Goal: Task Accomplishment & Management: Use online tool/utility

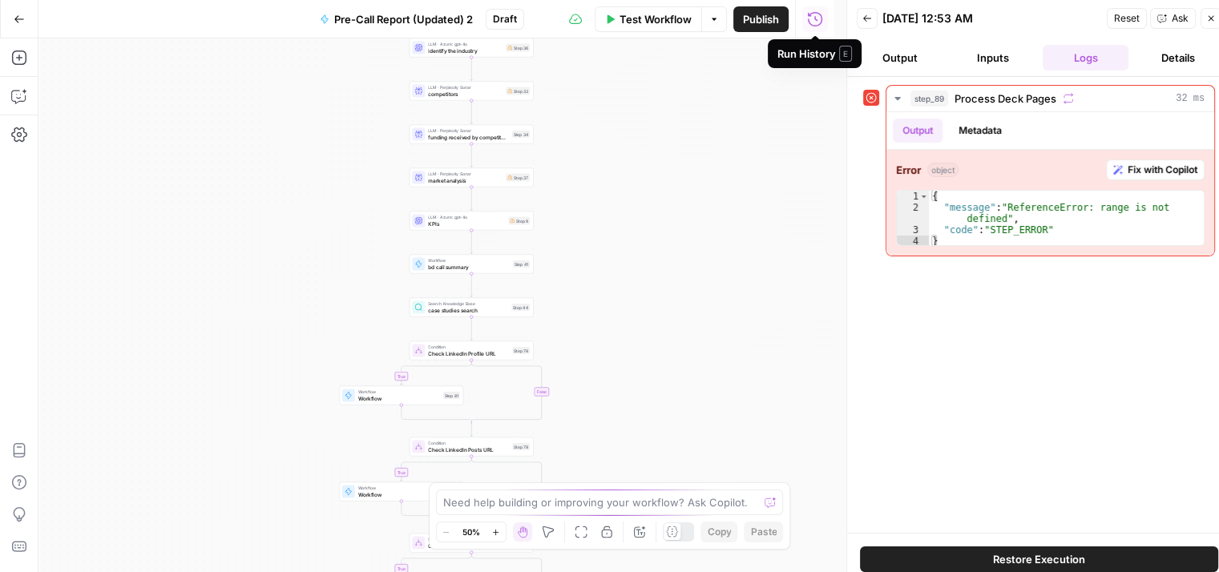
click at [811, 20] on icon "button" at bounding box center [815, 19] width 16 height 16
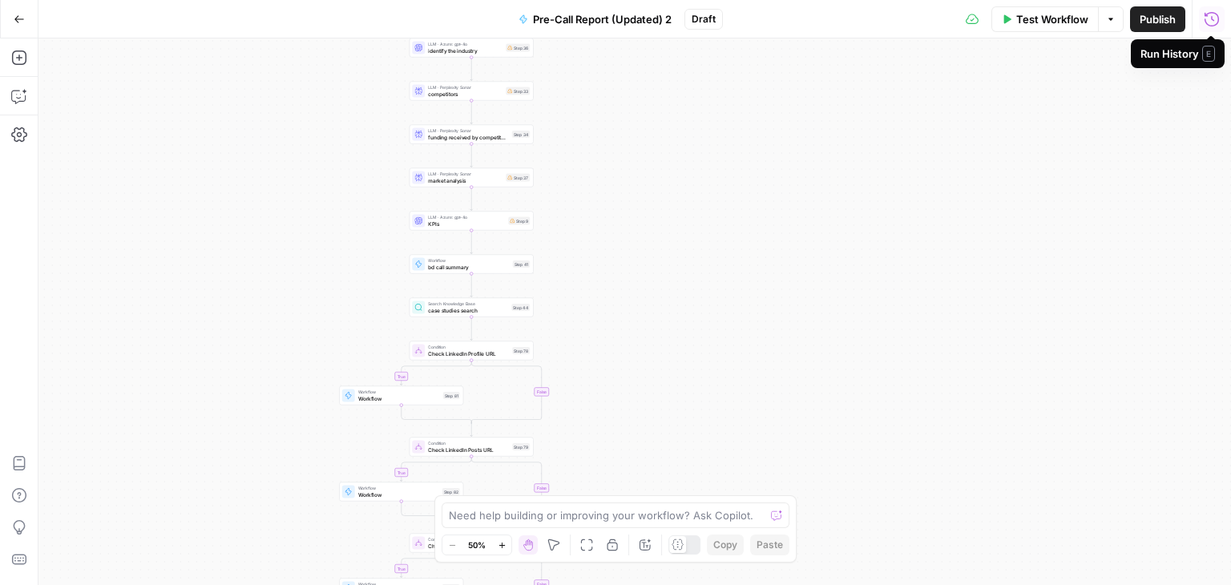
click at [1209, 22] on icon "button" at bounding box center [1212, 19] width 16 height 16
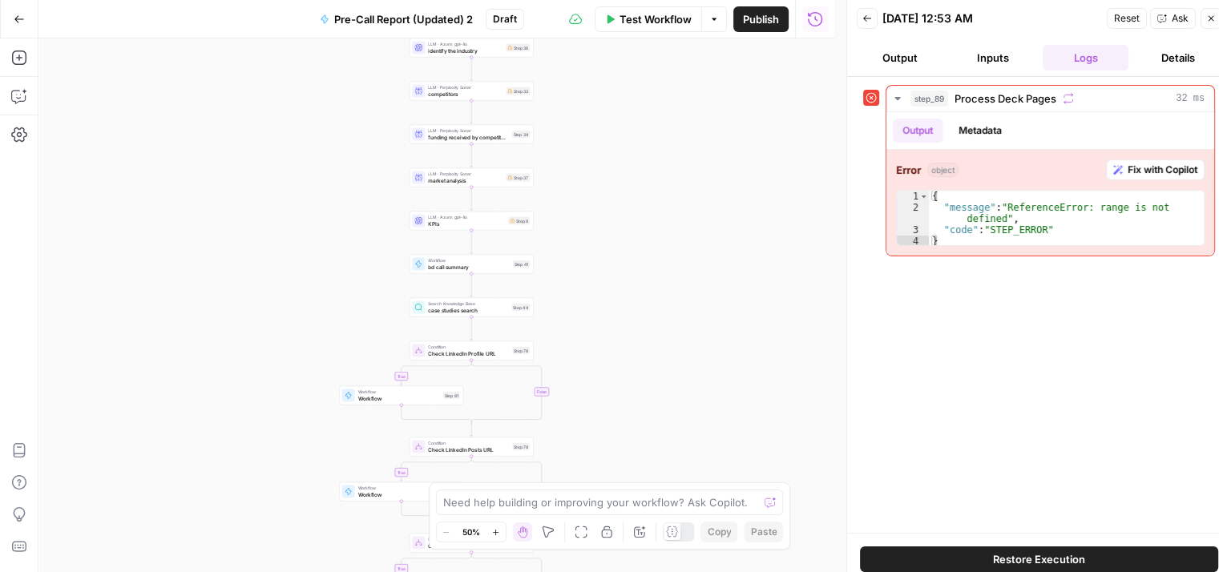
click at [988, 62] on button "Inputs" at bounding box center [993, 58] width 87 height 26
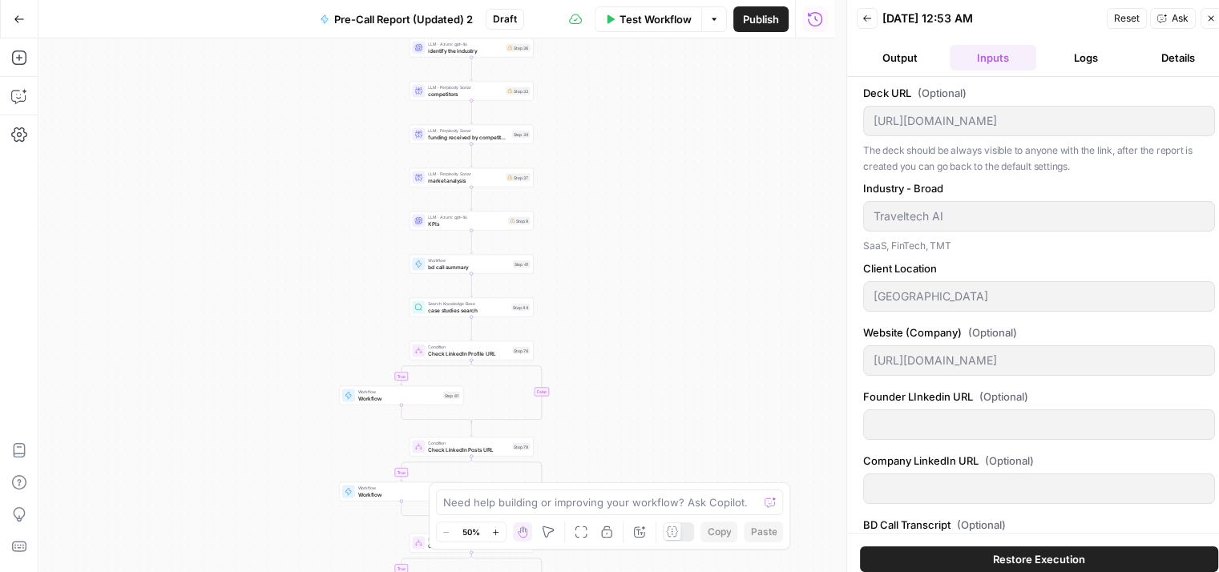
click at [0, 0] on div "08/20/25 at 12:53 AM" at bounding box center [0, 0] width 0 height 0
click at [875, 18] on button "Back" at bounding box center [867, 18] width 21 height 21
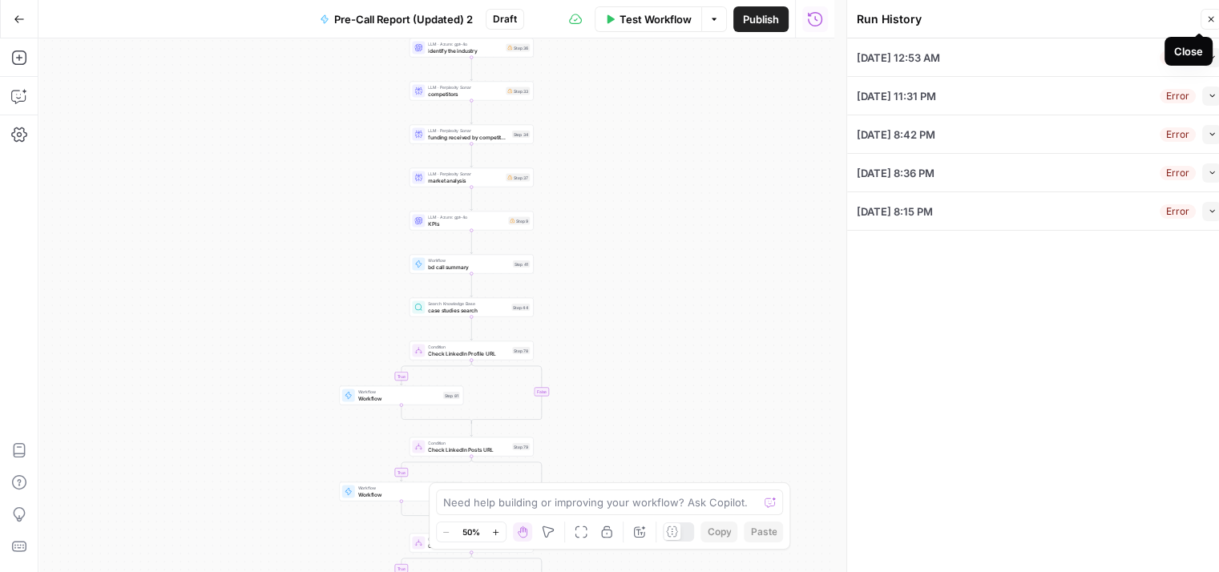
click at [1211, 21] on icon "button" at bounding box center [1211, 19] width 10 height 10
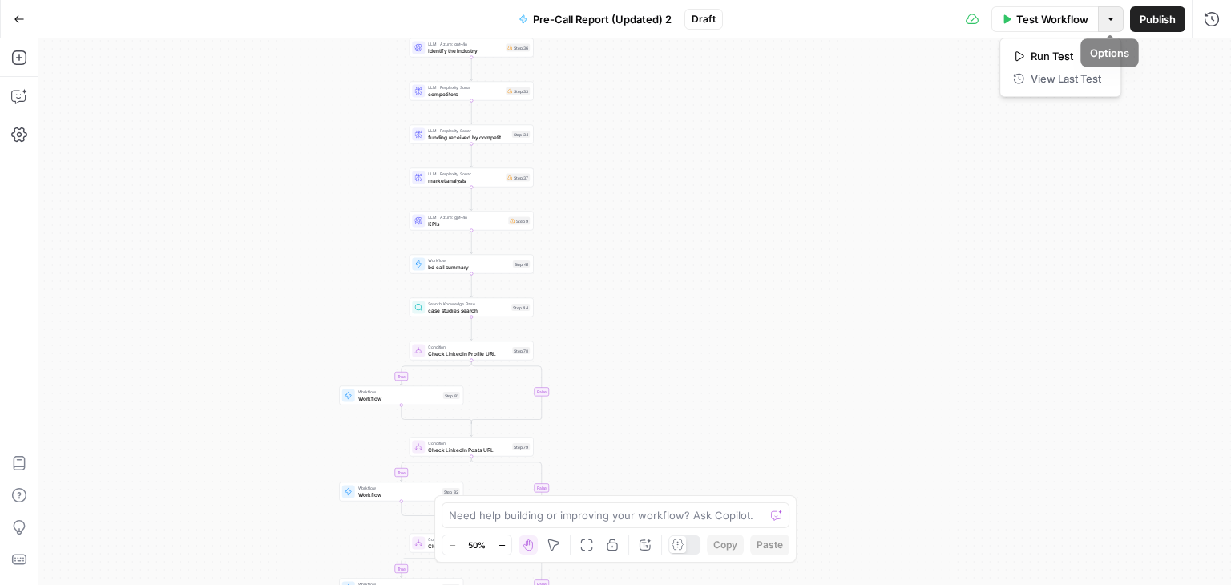
click at [1118, 21] on button "Options" at bounding box center [1111, 19] width 26 height 26
click at [19, 84] on button "Copilot" at bounding box center [19, 96] width 26 height 26
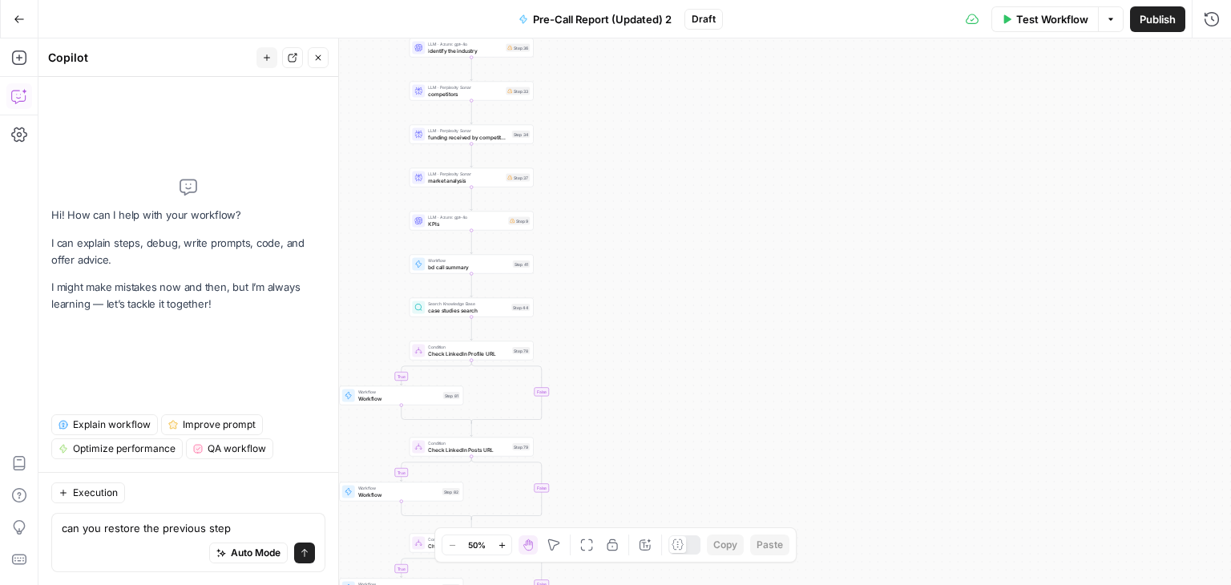
type textarea "can you restore the previous steps"
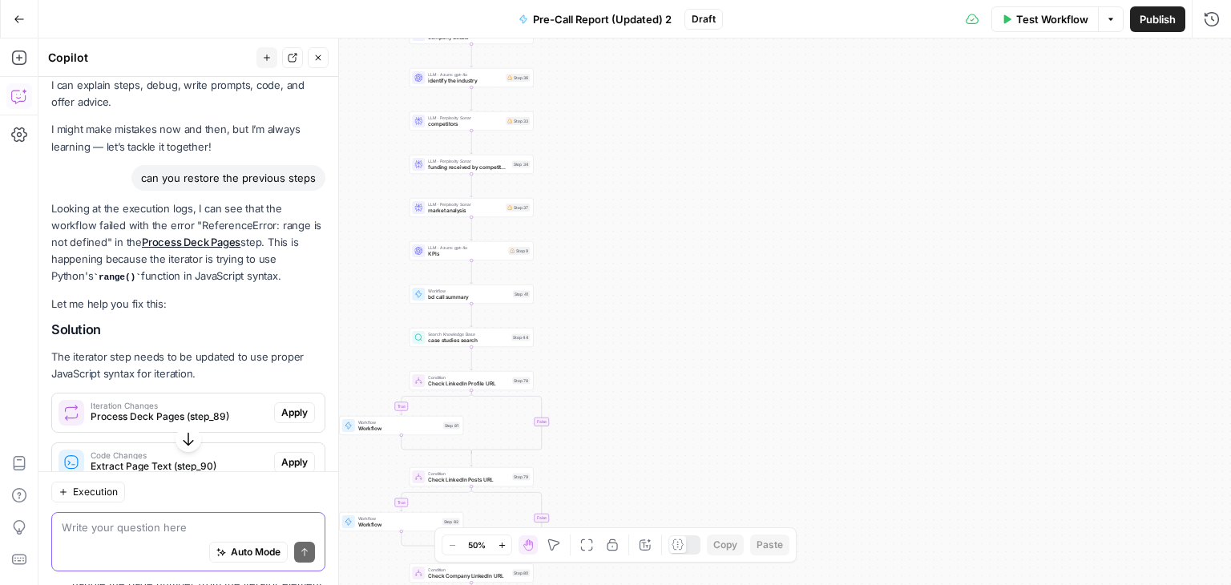
scroll to position [39, 0]
click at [290, 391] on div "Looking at the execution logs, I can see that the workflow failed with the erro…" at bounding box center [188, 428] width 274 height 455
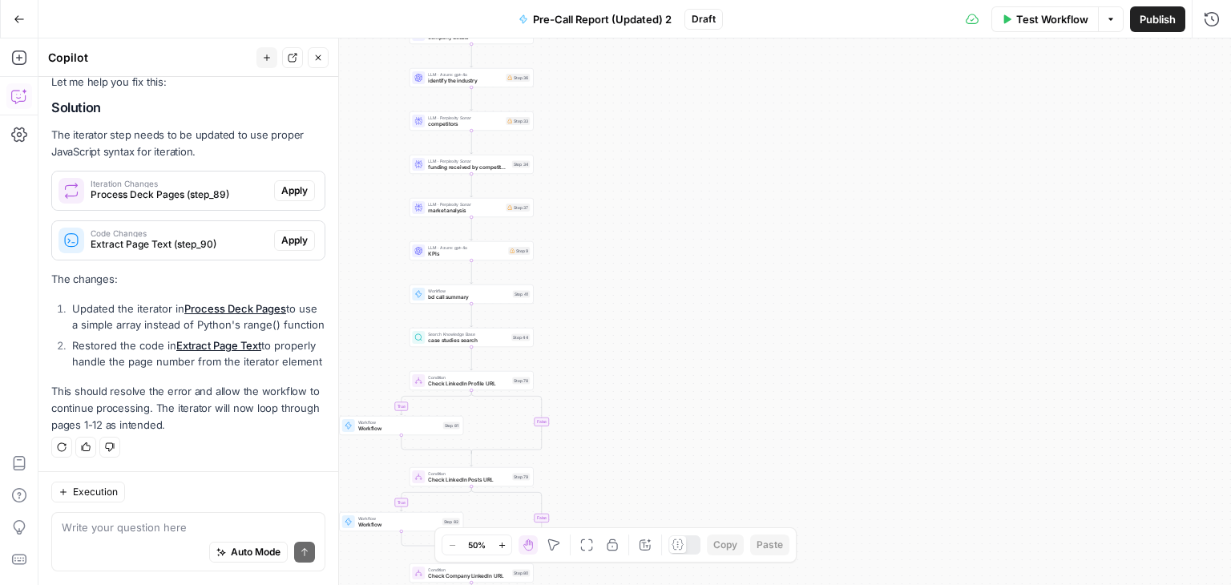
scroll to position [0, 0]
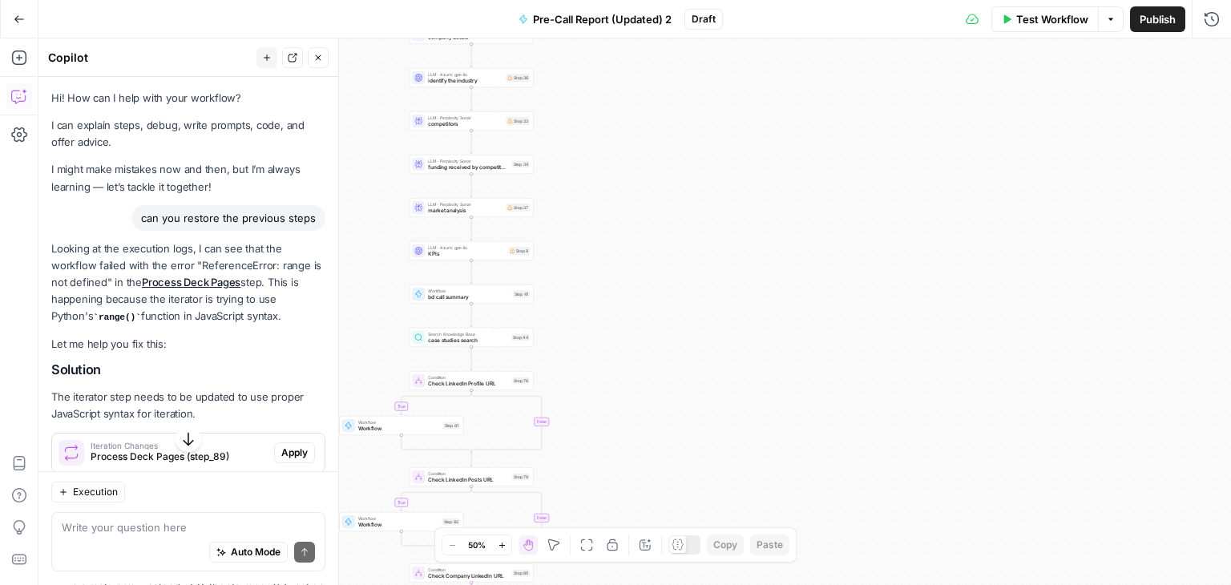
click at [317, 61] on icon "button" at bounding box center [318, 58] width 10 height 10
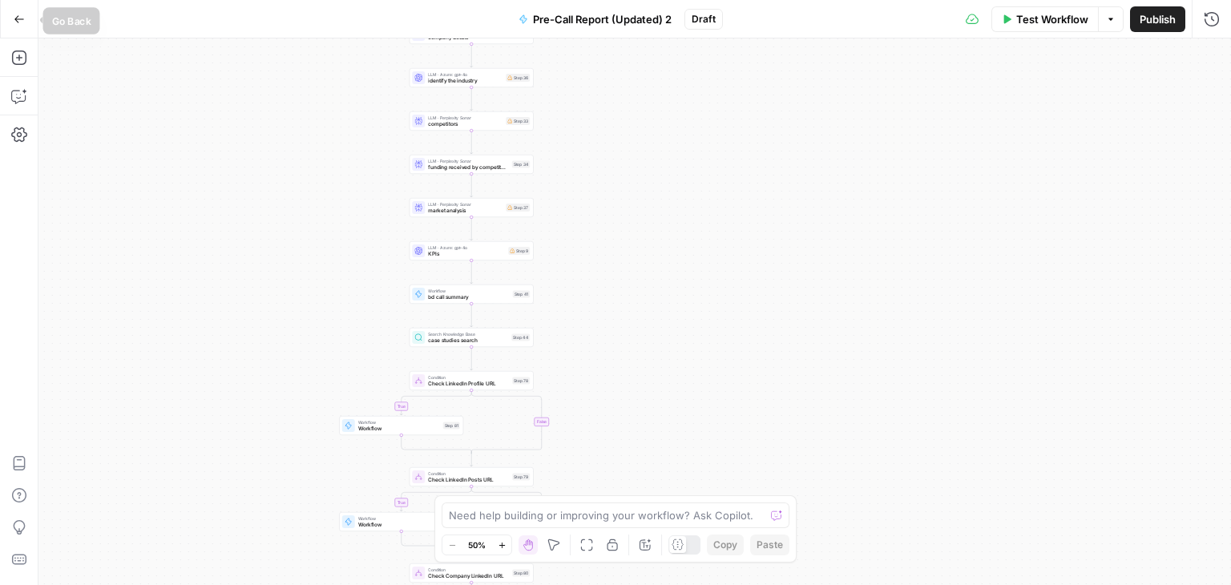
click at [22, 15] on icon "button" at bounding box center [19, 19] width 11 height 11
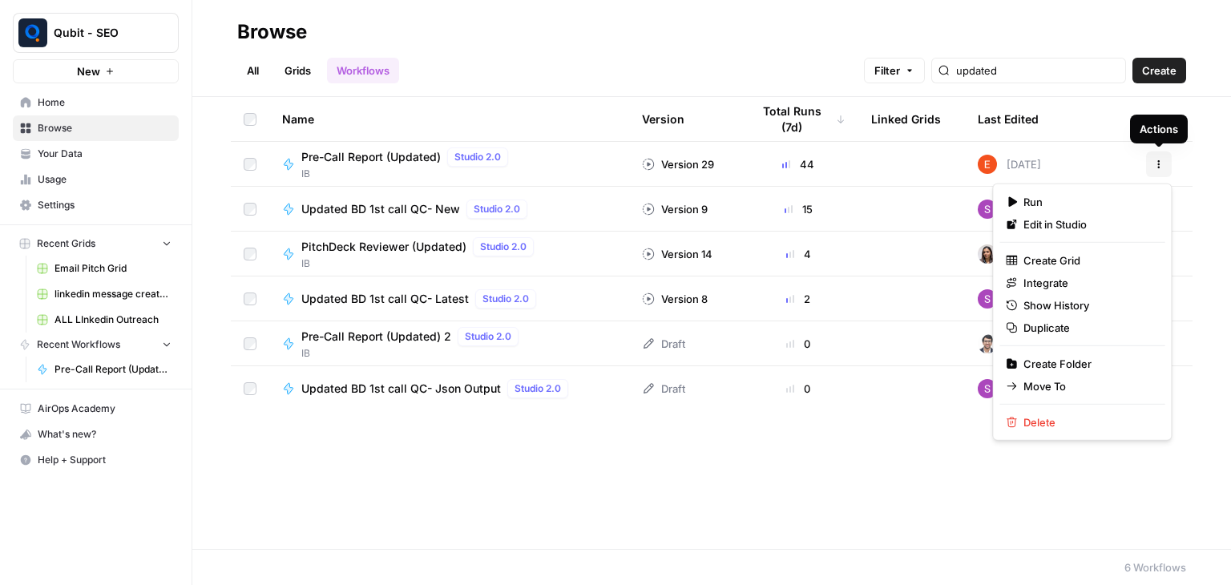
click at [1151, 160] on button "Actions" at bounding box center [1159, 165] width 26 height 26
click at [1099, 326] on span "Duplicate" at bounding box center [1088, 328] width 128 height 16
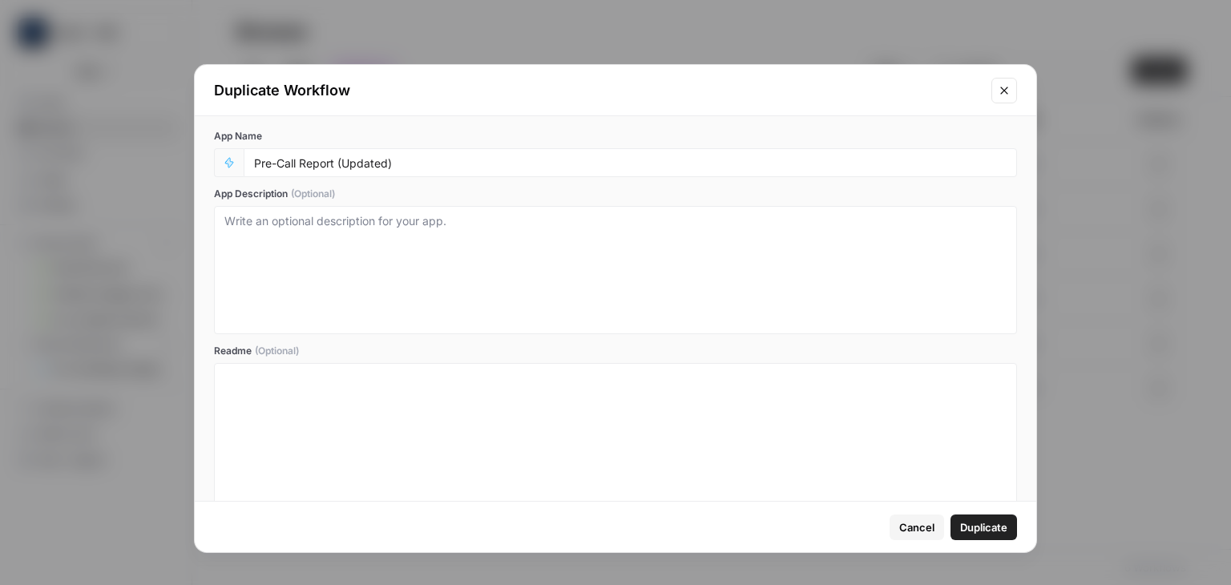
click at [496, 171] on div "Pre-Call Report (Updated)" at bounding box center [631, 162] width 774 height 29
click at [487, 164] on input "Pre-Call Report (Updated)" at bounding box center [630, 163] width 753 height 14
type input "Pre-Call Report (Updated) 3"
click at [975, 521] on span "Duplicate" at bounding box center [983, 527] width 47 height 16
click at [976, 520] on span "Duplicate" at bounding box center [983, 527] width 47 height 16
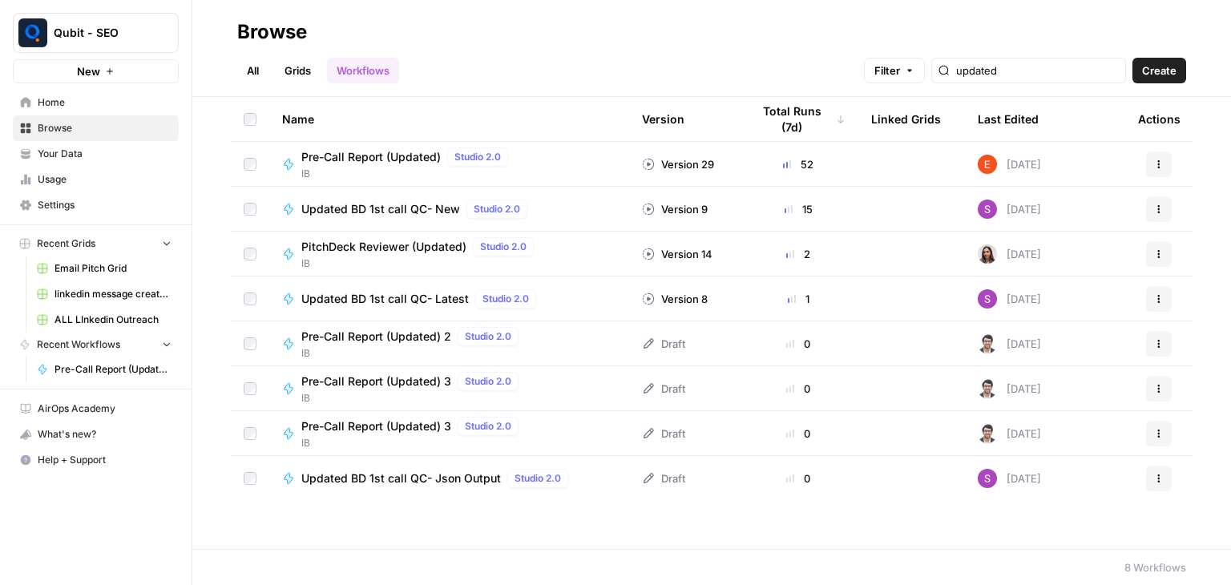
click at [436, 375] on span "Pre-Call Report (Updated) 3" at bounding box center [376, 382] width 150 height 16
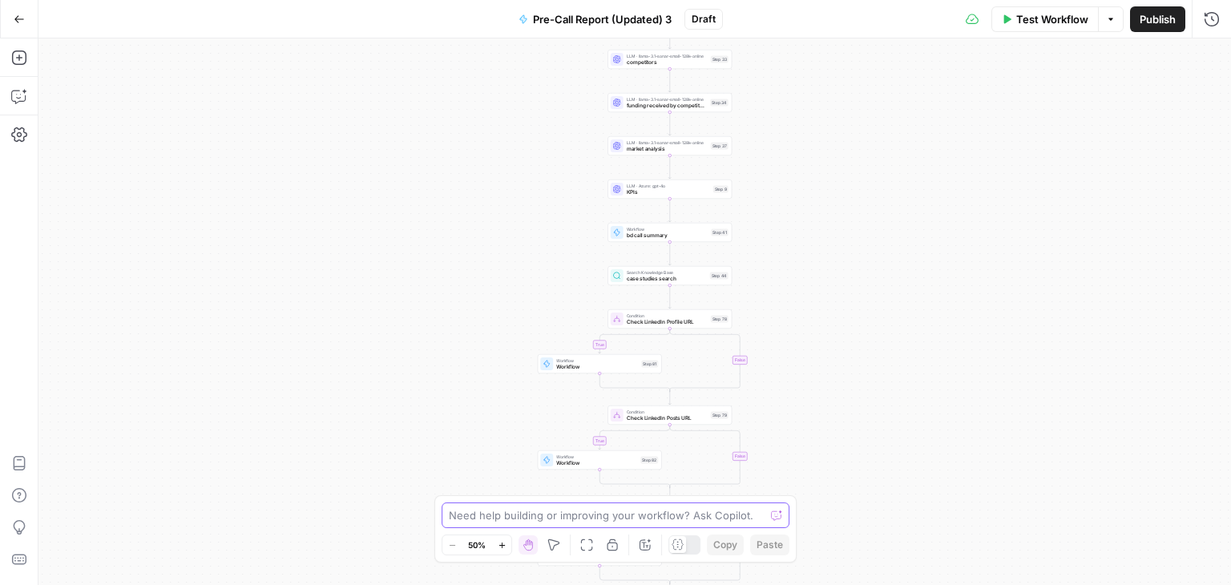
click at [555, 514] on textarea at bounding box center [607, 515] width 316 height 16
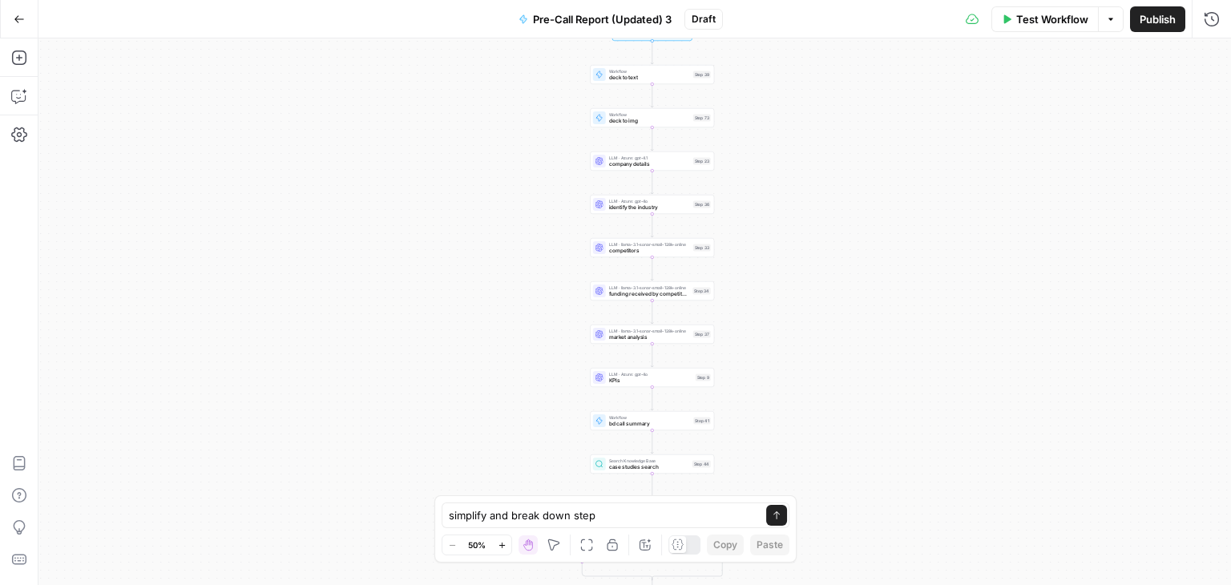
drag, startPoint x: 426, startPoint y: 200, endPoint x: 409, endPoint y: 389, distance: 189.2
click at [409, 389] on div "true false true false true false Workflow Set Inputs Inputs Workflow deck to te…" at bounding box center [634, 311] width 1193 height 547
click at [666, 520] on textarea "simplify and break down step" at bounding box center [599, 515] width 301 height 16
type textarea "simplify and break down step 23 into multiple steps"
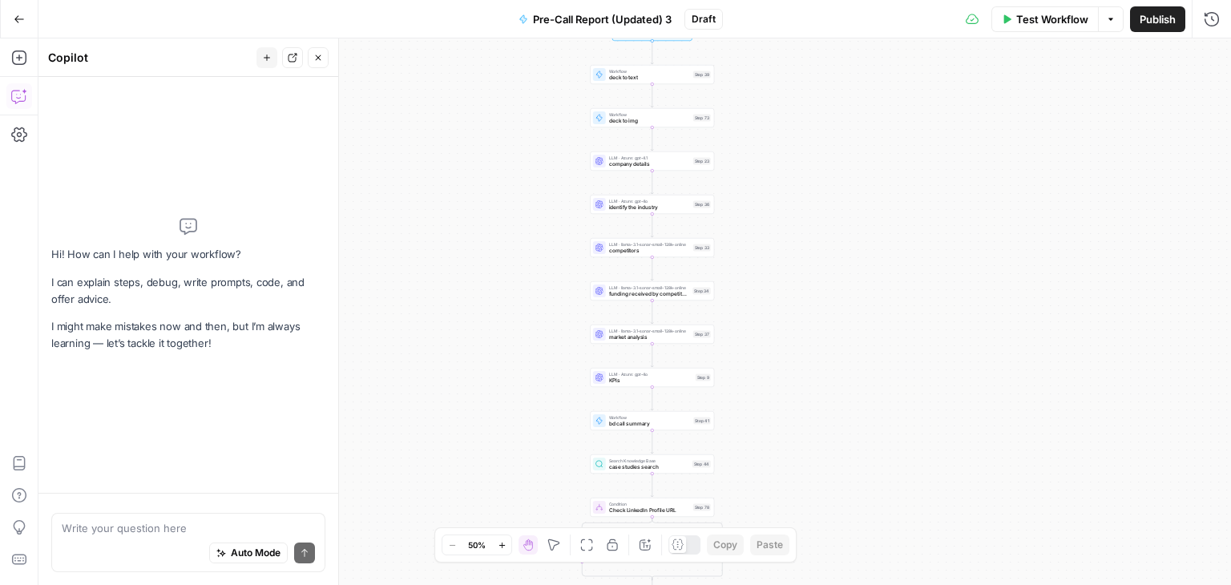
click at [241, 527] on textarea at bounding box center [188, 528] width 253 height 16
type textarea "simplify and break down step 23 into multiple steps"
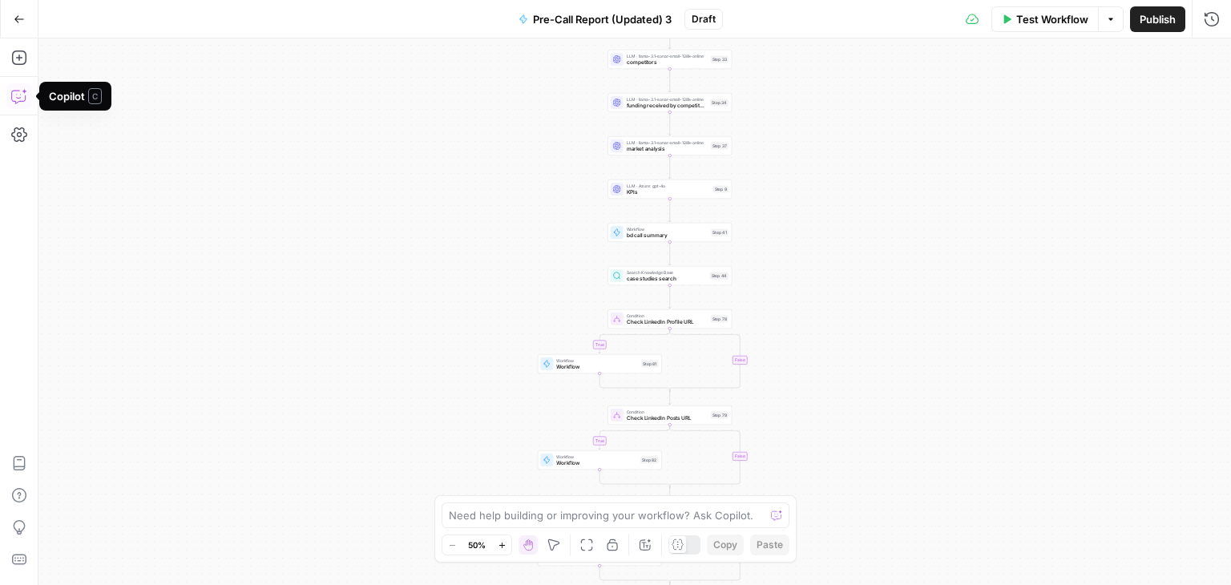
click at [26, 94] on icon "button" at bounding box center [19, 96] width 16 height 16
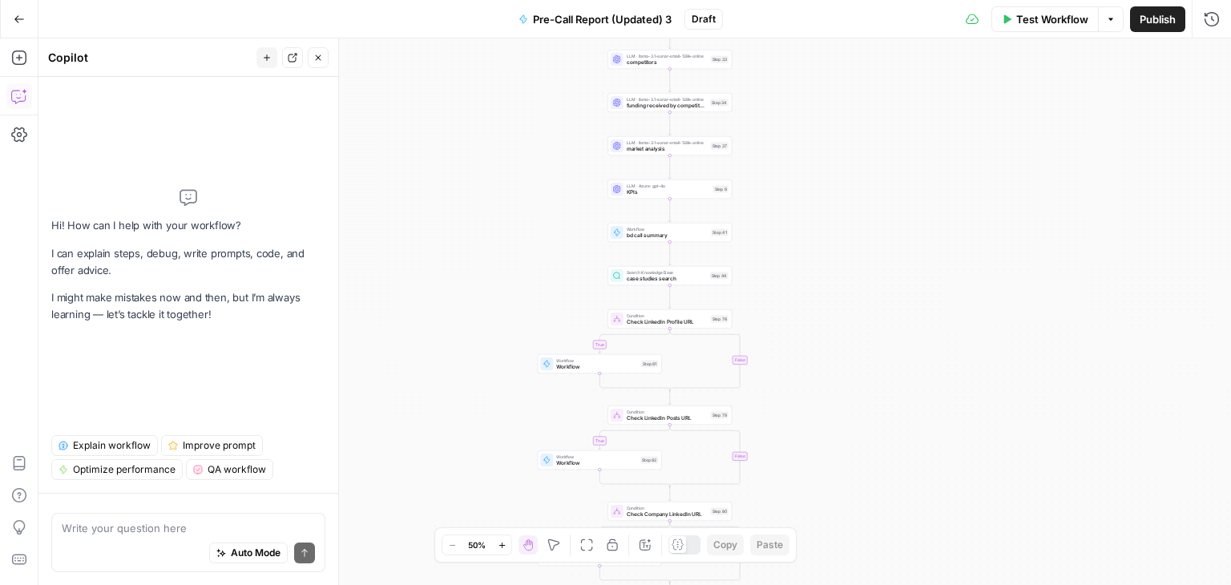
click at [179, 534] on textarea at bounding box center [188, 528] width 253 height 16
click at [159, 520] on textarea at bounding box center [188, 528] width 253 height 16
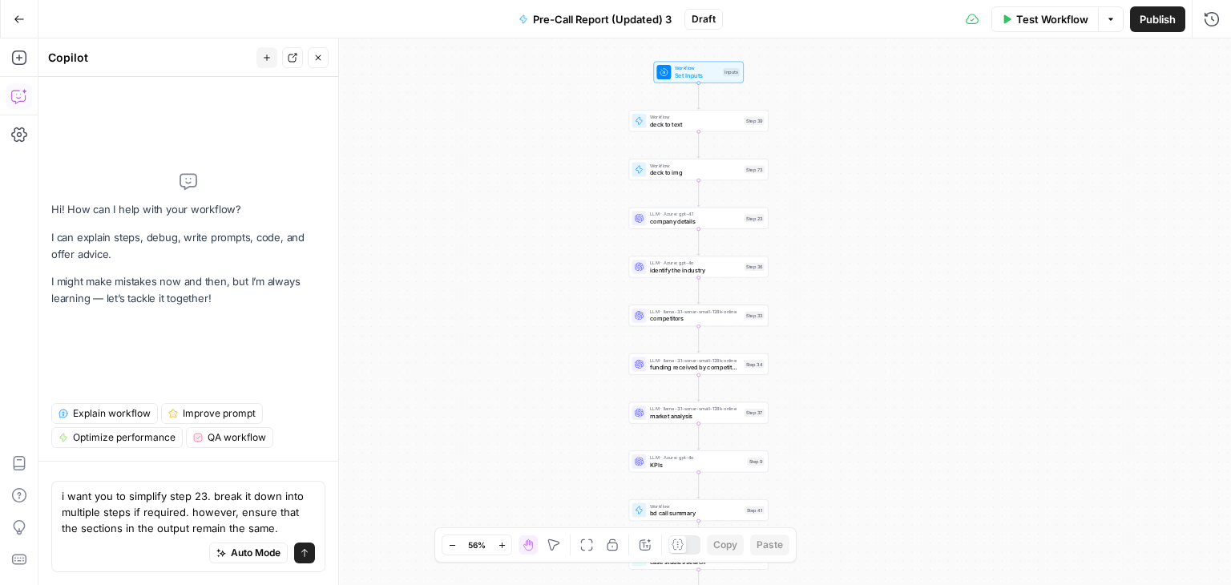
type textarea "i want you to simplify step 23. break it down into multiple steps if required. …"
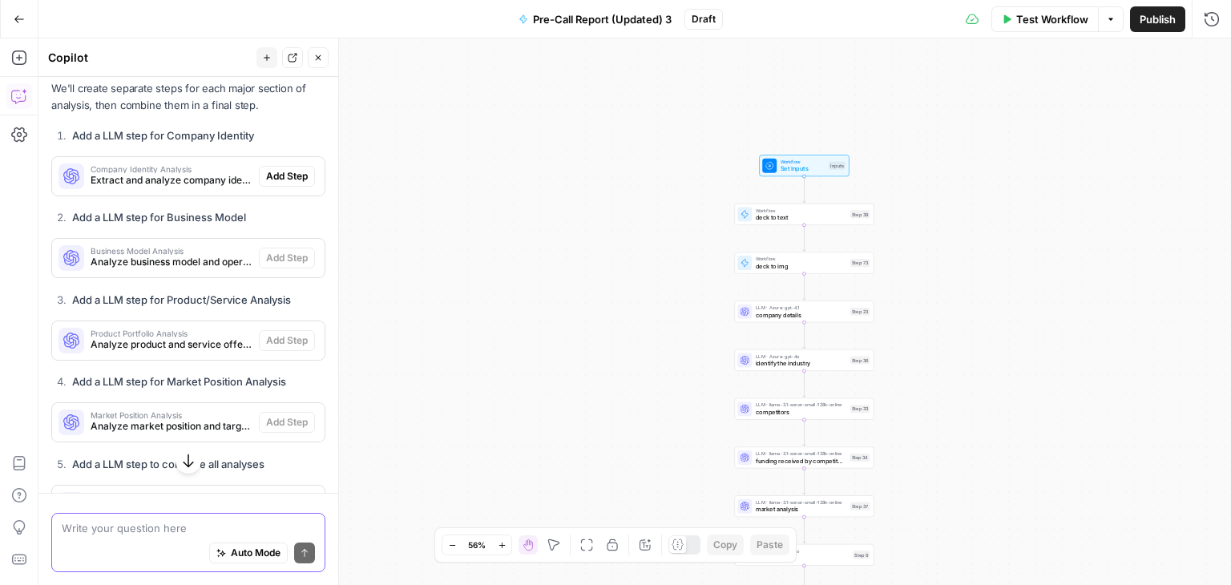
scroll to position [394, 0]
